Goal: Task Accomplishment & Management: Manage account settings

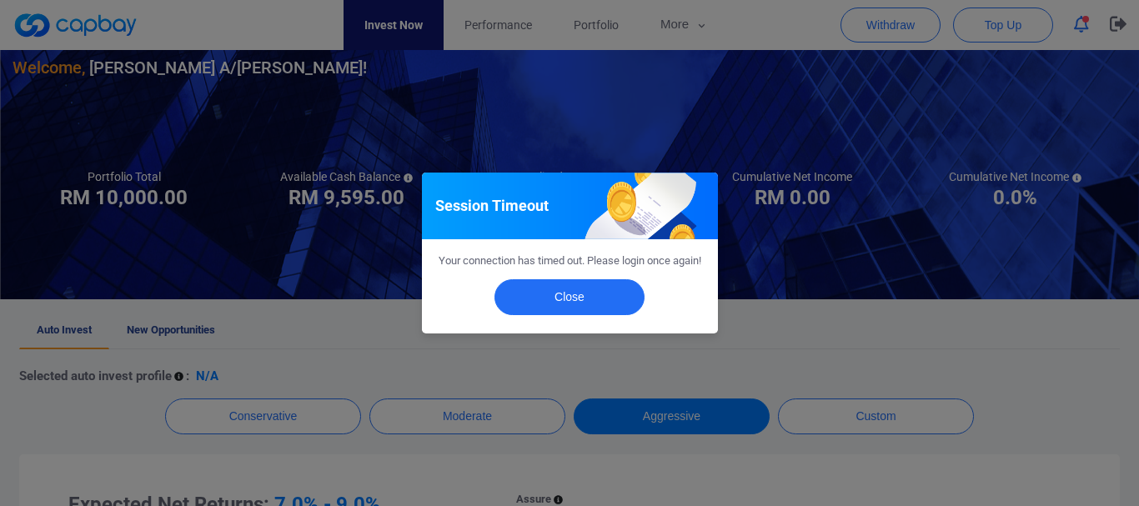
scroll to position [83, 0]
click at [610, 305] on button "Close" at bounding box center [569, 297] width 150 height 36
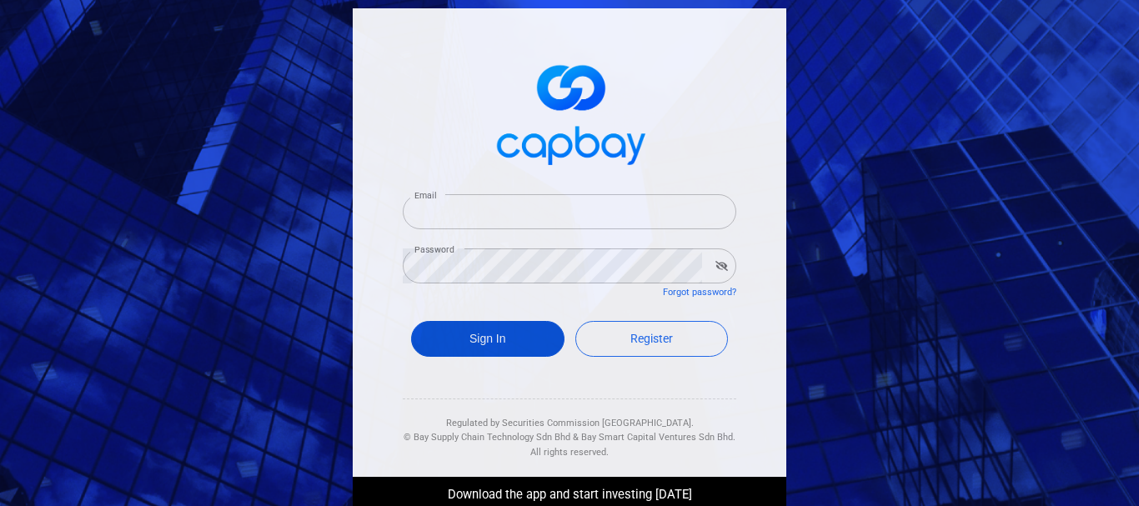
type input "[EMAIL_ADDRESS][DOMAIN_NAME]"
click at [501, 328] on button "Sign In" at bounding box center [487, 339] width 153 height 36
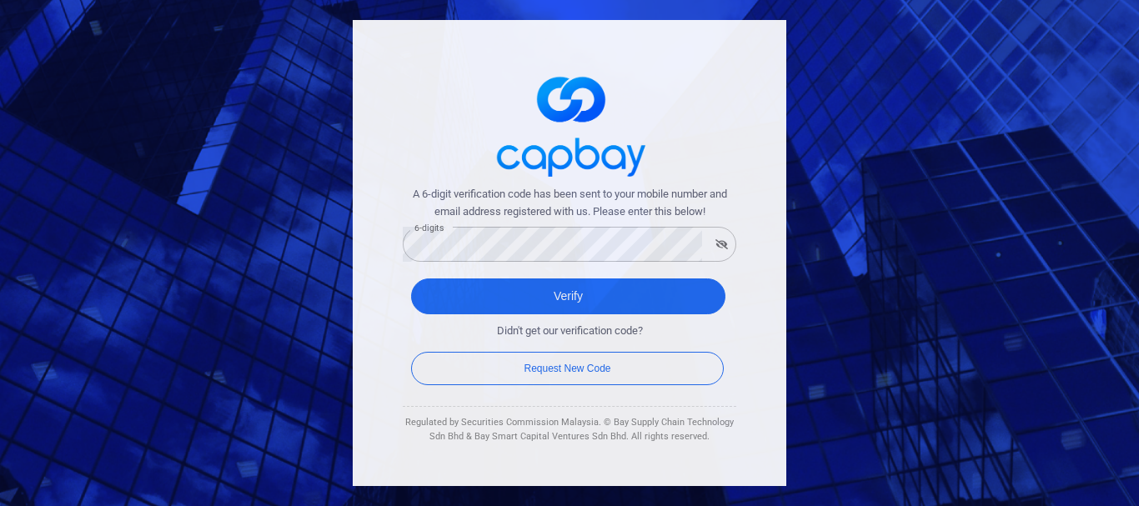
click at [373, 334] on div "A 6-digit verification code has been sent to your mobile number and email addre…" at bounding box center [569, 253] width 433 height 466
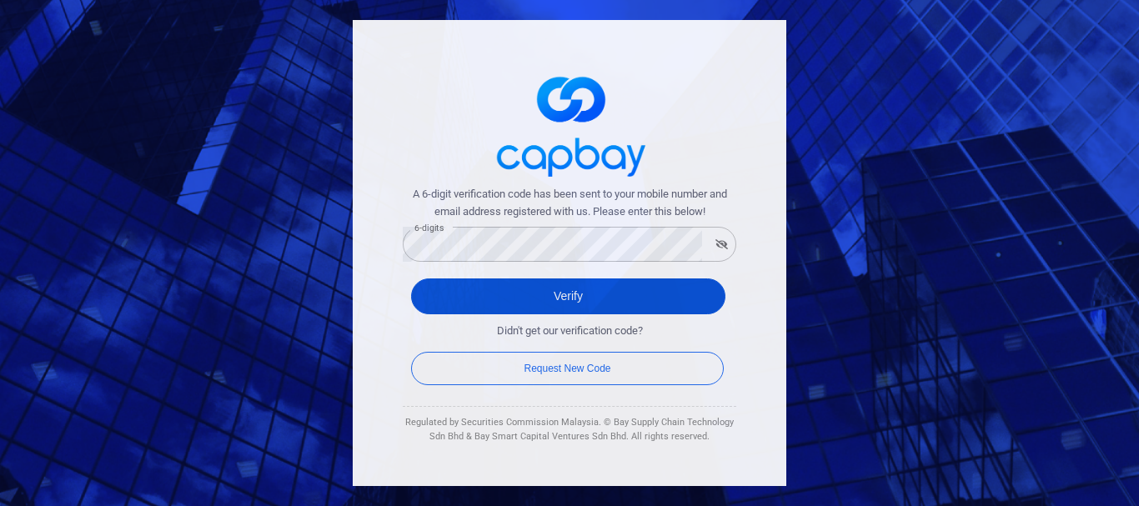
click at [558, 297] on button "Verify" at bounding box center [568, 296] width 314 height 36
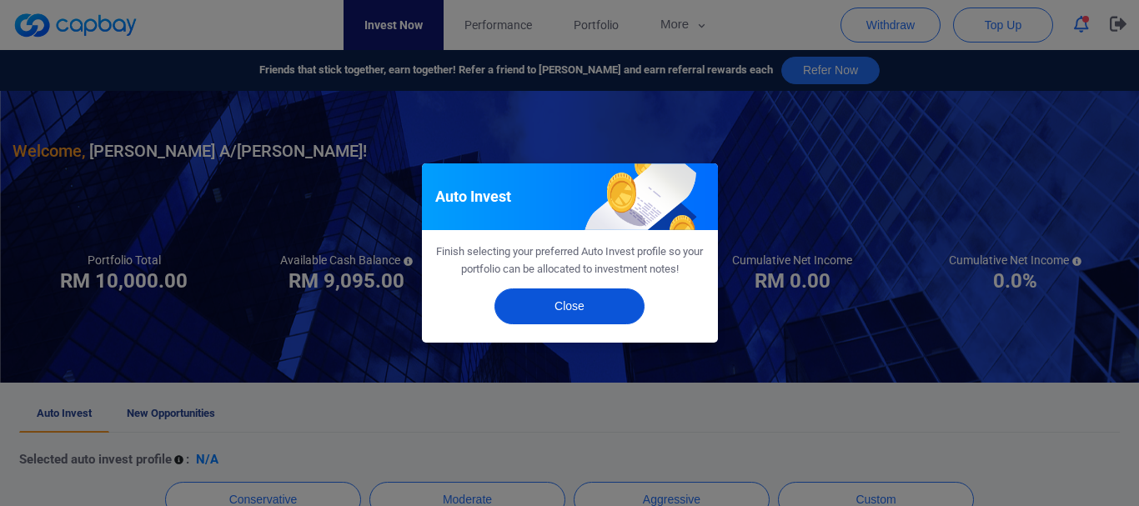
click at [558, 297] on button "Close" at bounding box center [569, 306] width 150 height 36
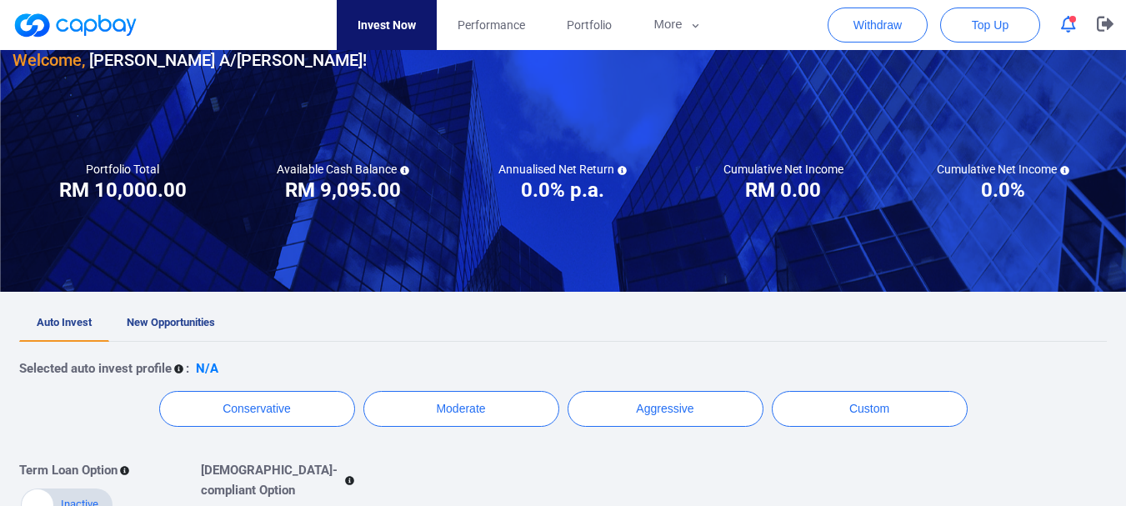
scroll to position [83, 0]
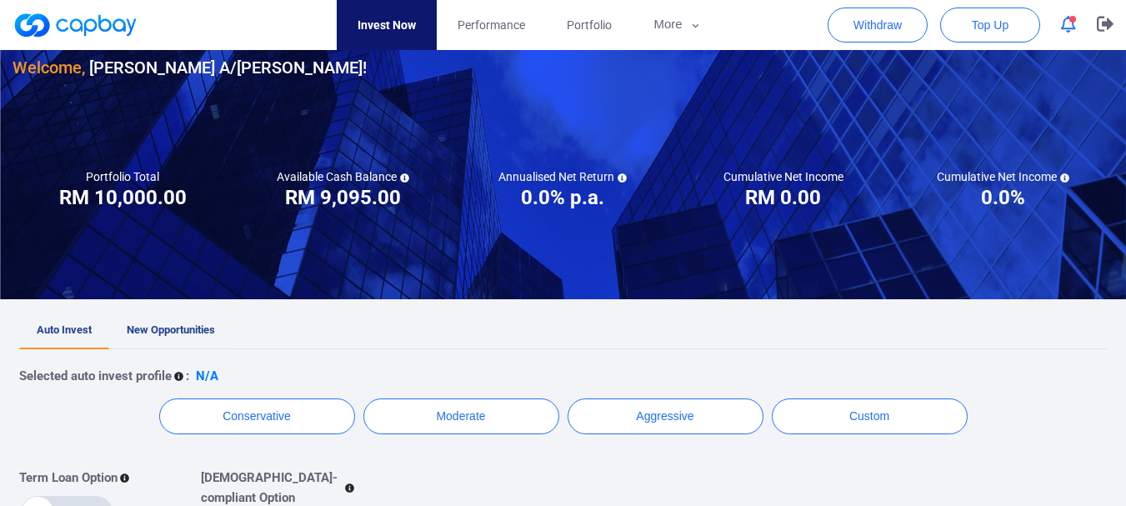
click at [198, 333] on span "New Opportunities" at bounding box center [171, 329] width 88 height 13
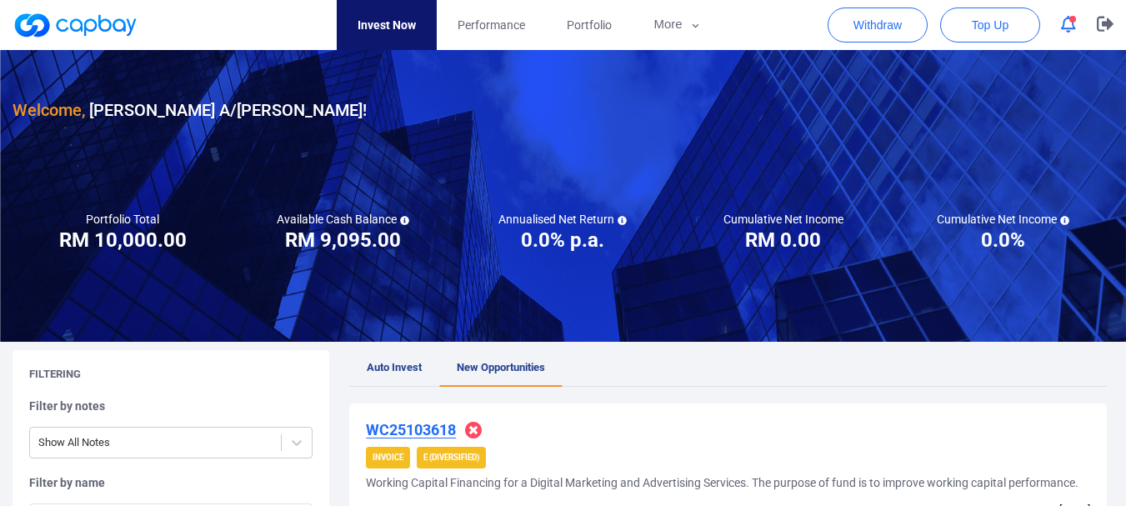
scroll to position [83, 0]
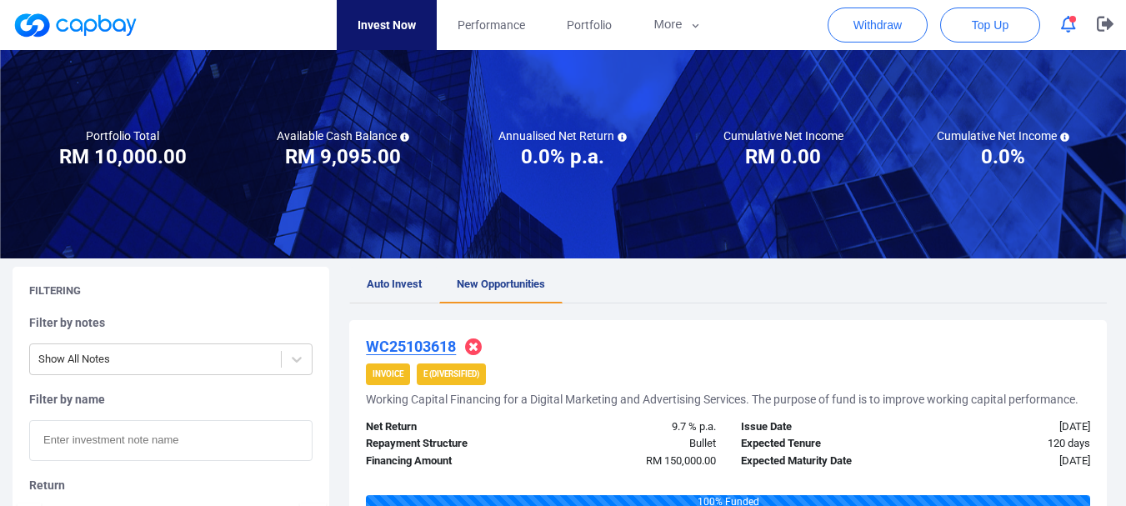
click at [393, 291] on link "Auto Invest" at bounding box center [394, 285] width 90 height 37
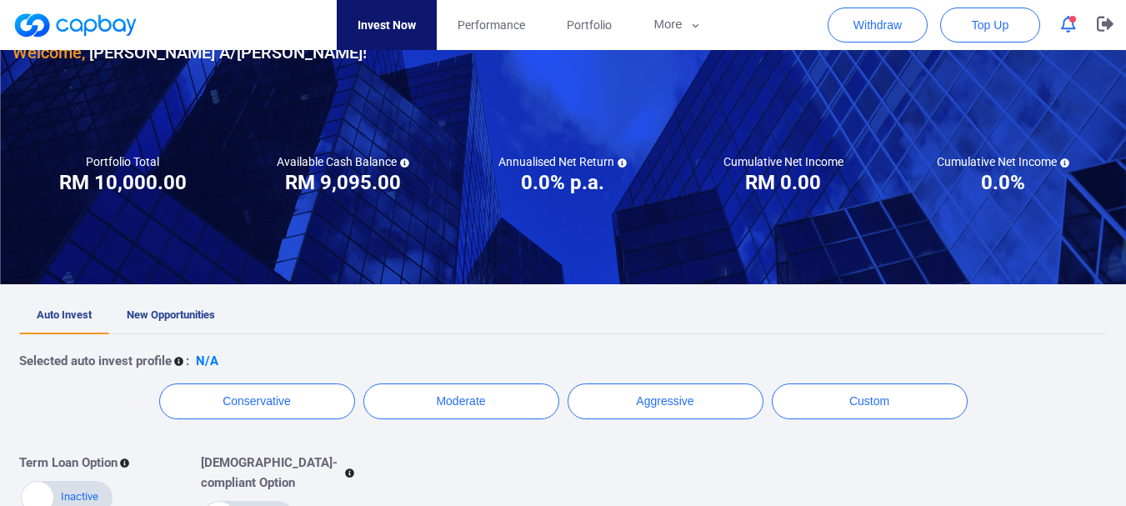
scroll to position [333, 0]
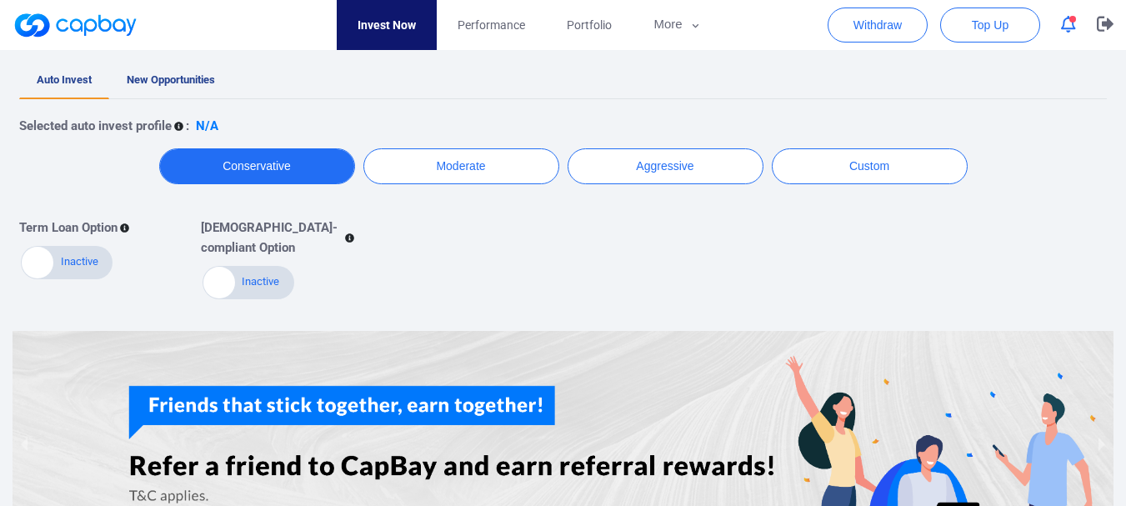
click at [269, 168] on button "Conservative" at bounding box center [257, 166] width 196 height 36
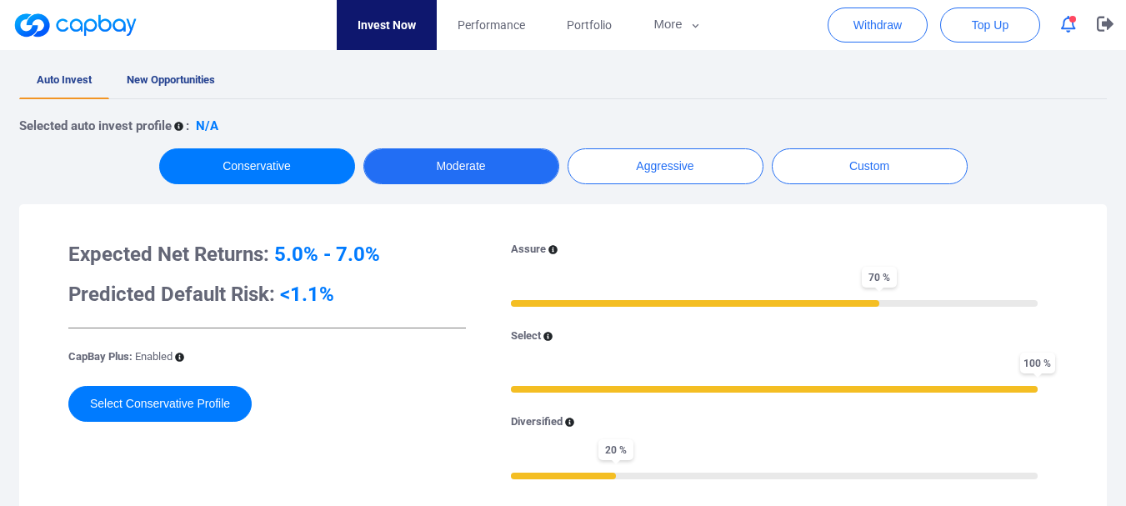
click at [414, 167] on button "Moderate" at bounding box center [461, 166] width 196 height 36
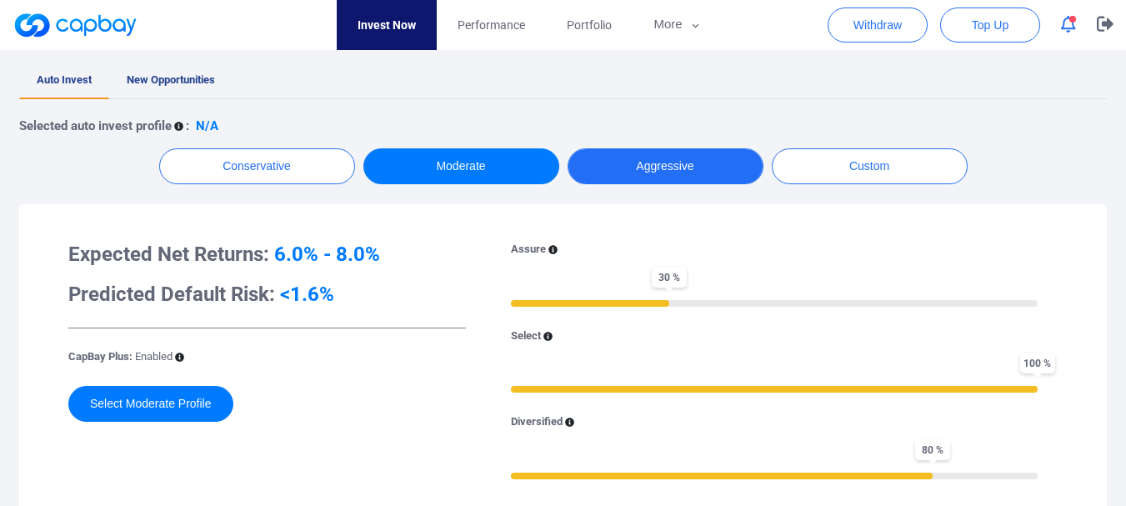
click at [603, 177] on button "Aggressive" at bounding box center [666, 166] width 196 height 36
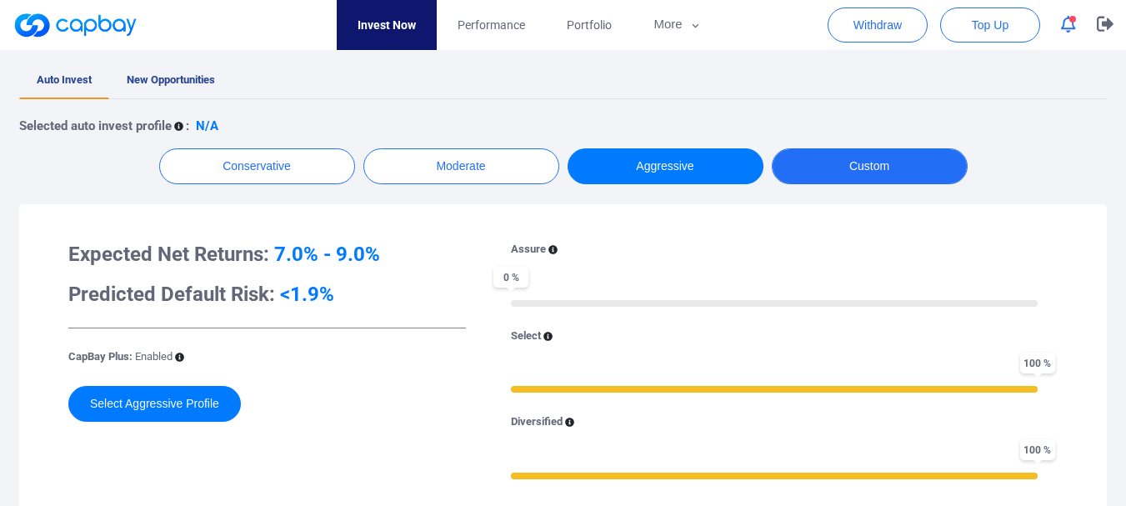
click at [834, 172] on button "Custom" at bounding box center [870, 166] width 196 height 36
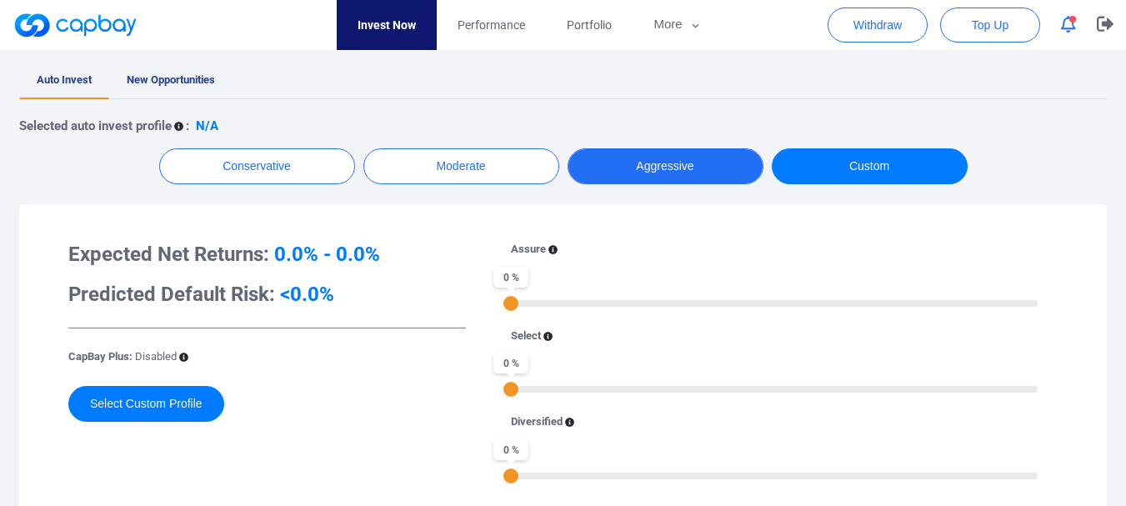
click at [702, 173] on button "Aggressive" at bounding box center [666, 166] width 196 height 36
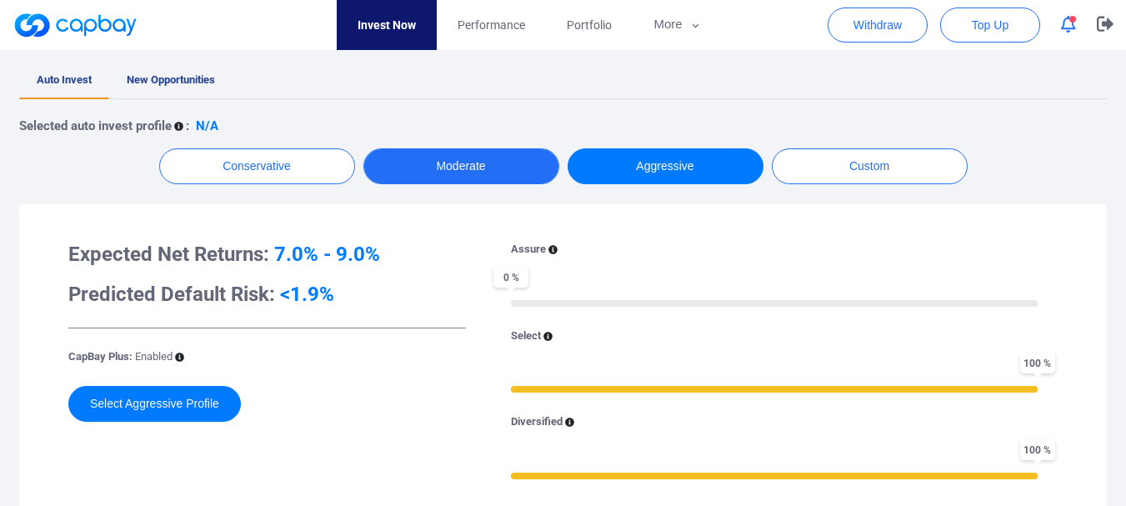
click at [472, 180] on button "Moderate" at bounding box center [461, 166] width 196 height 36
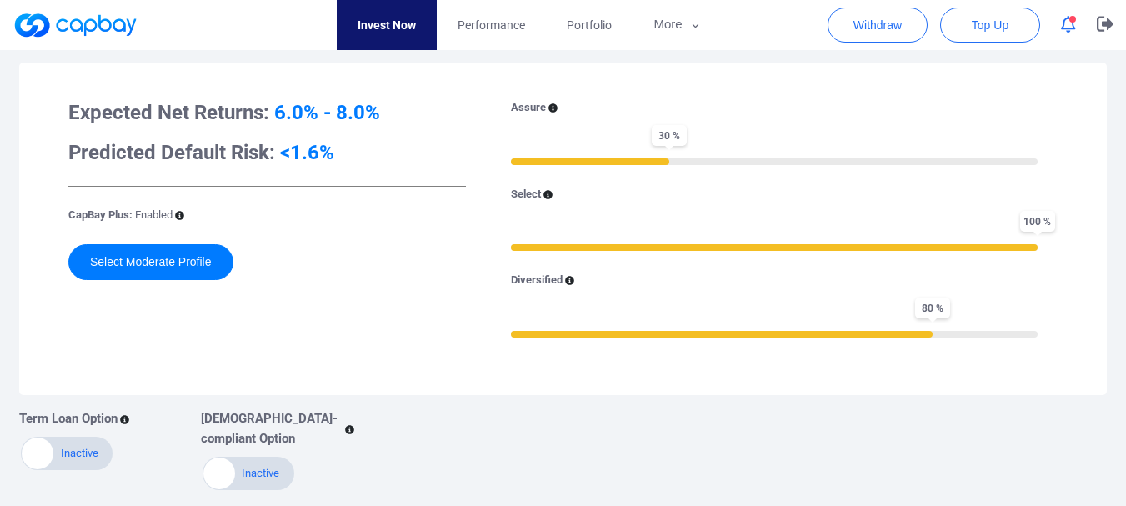
scroll to position [500, 0]
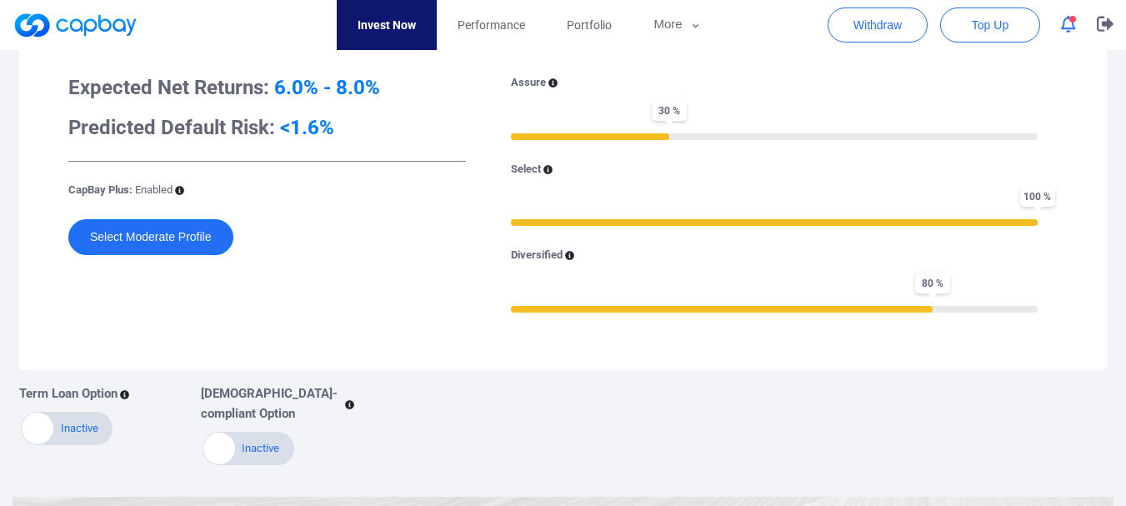
click at [194, 235] on button "Select Moderate Profile" at bounding box center [150, 237] width 165 height 36
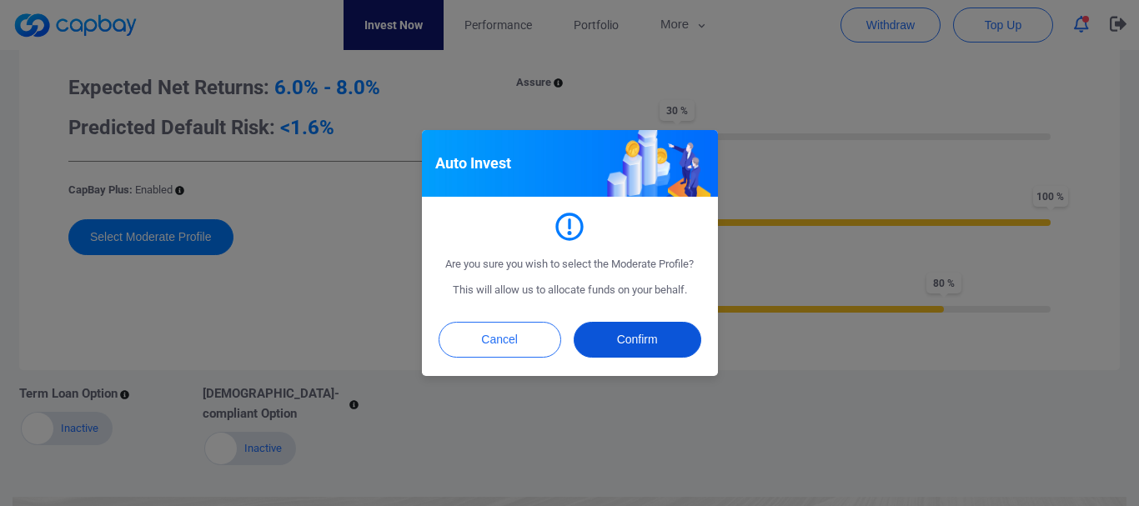
click at [609, 338] on button "Confirm" at bounding box center [637, 340] width 128 height 36
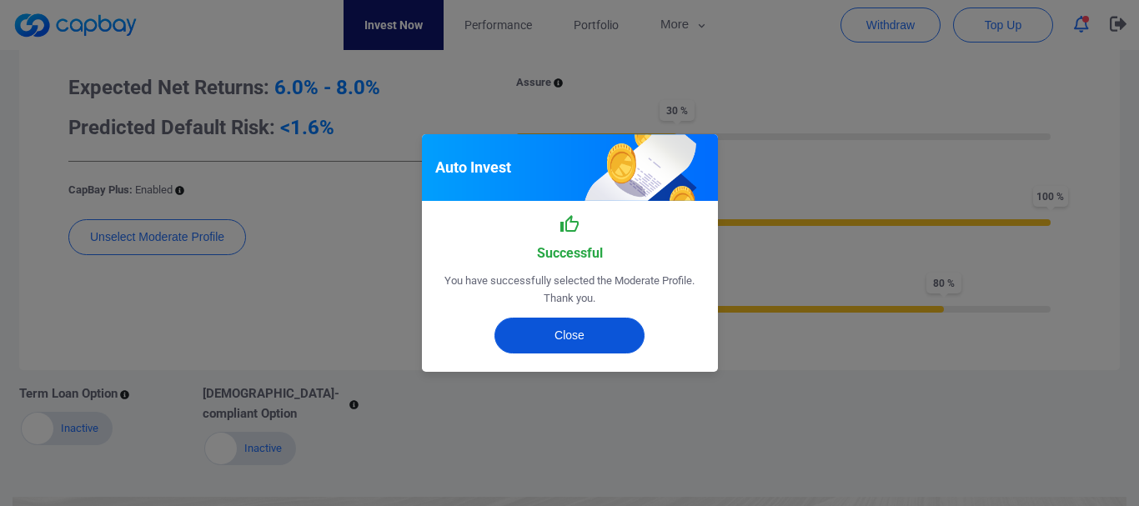
click at [534, 338] on button "Close" at bounding box center [569, 336] width 150 height 36
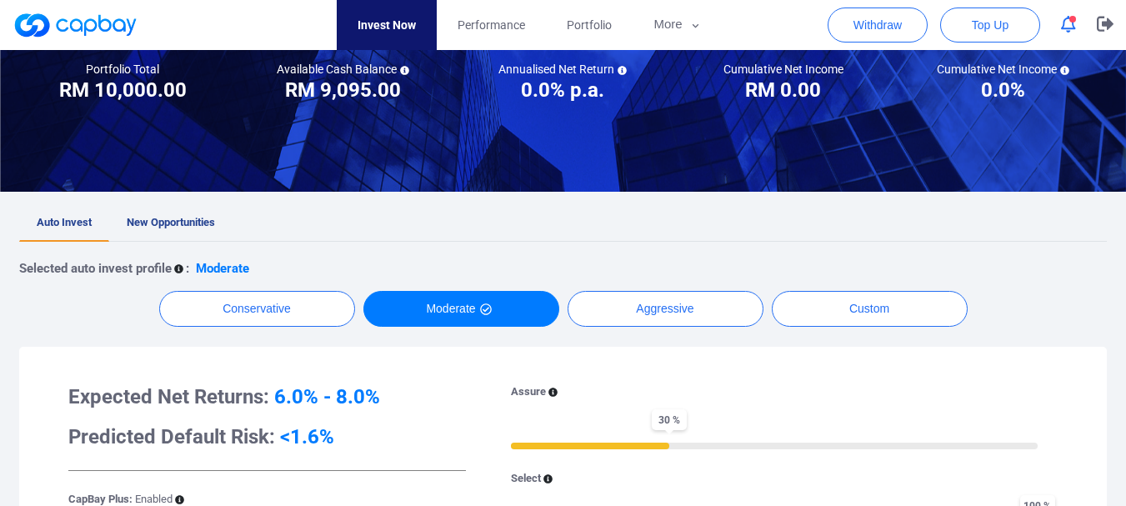
scroll to position [167, 0]
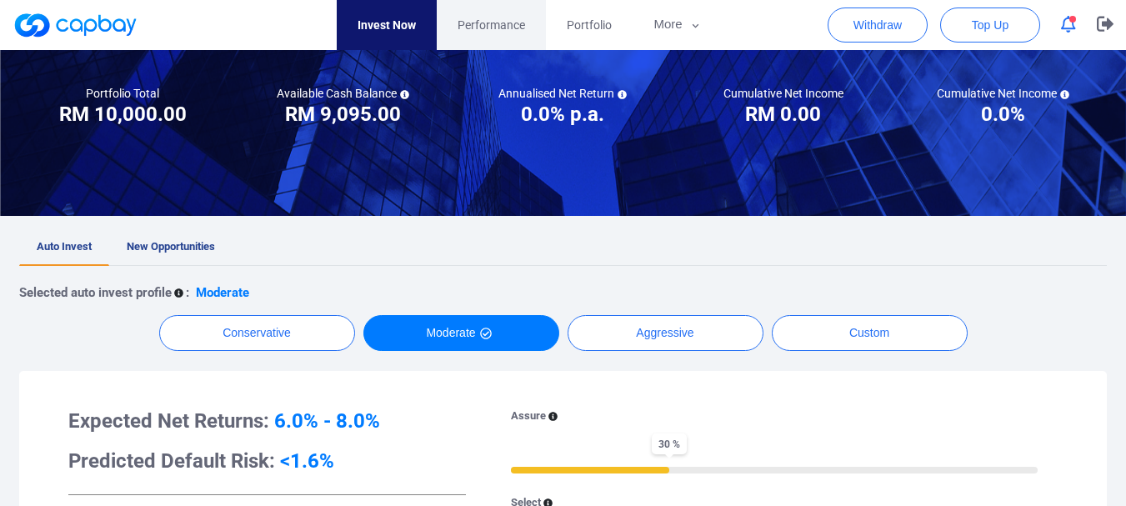
click at [474, 31] on span "Performance" at bounding box center [492, 25] width 68 height 18
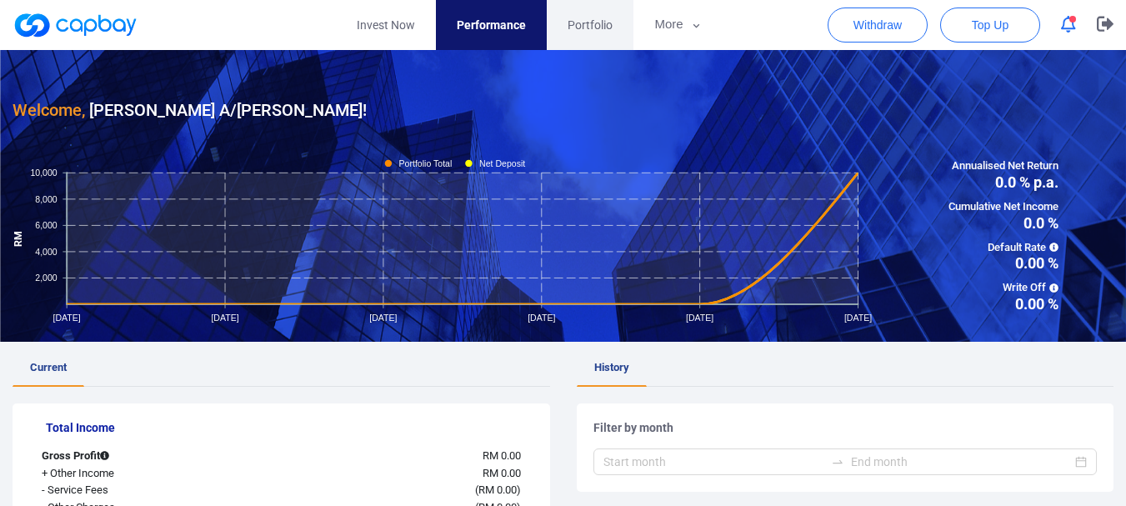
click at [594, 18] on span "Portfolio" at bounding box center [590, 25] width 45 height 18
